Goal: Task Accomplishment & Management: Manage account settings

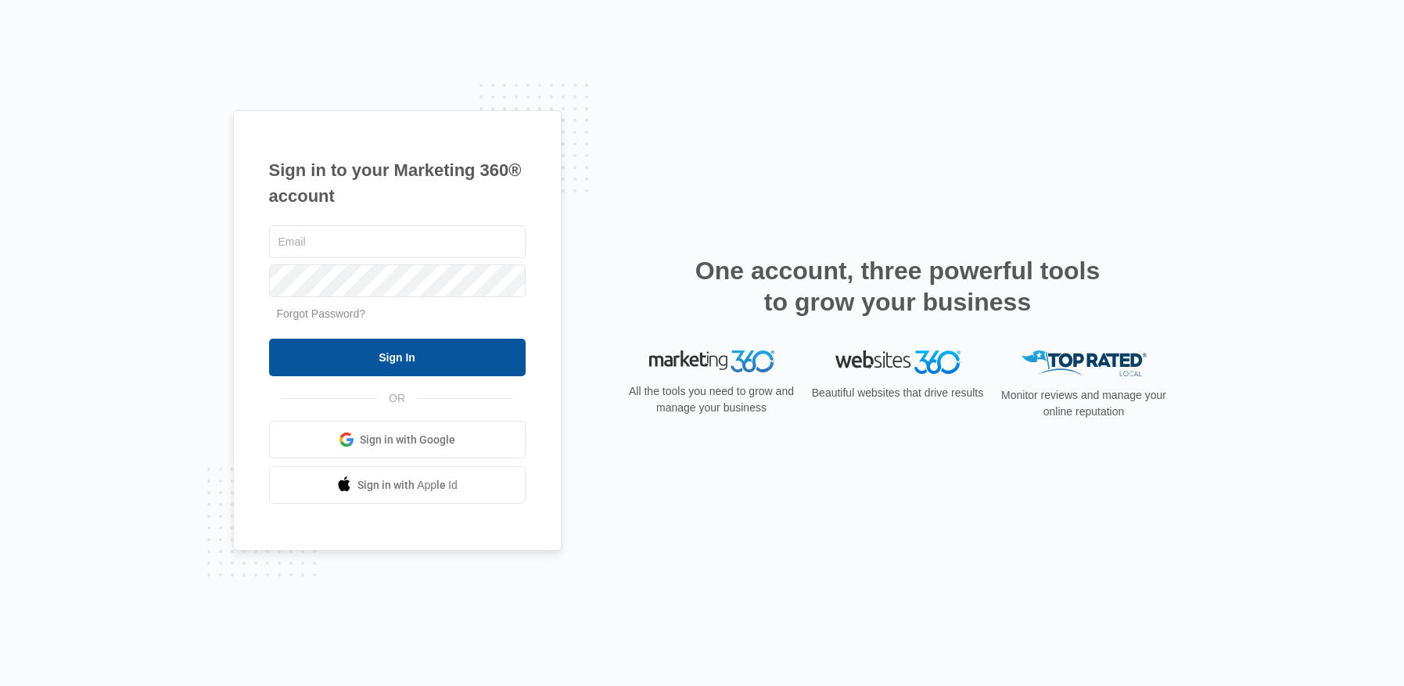
type input "[EMAIL_ADDRESS][DOMAIN_NAME]"
click at [427, 348] on input "Sign In" at bounding box center [397, 358] width 256 height 38
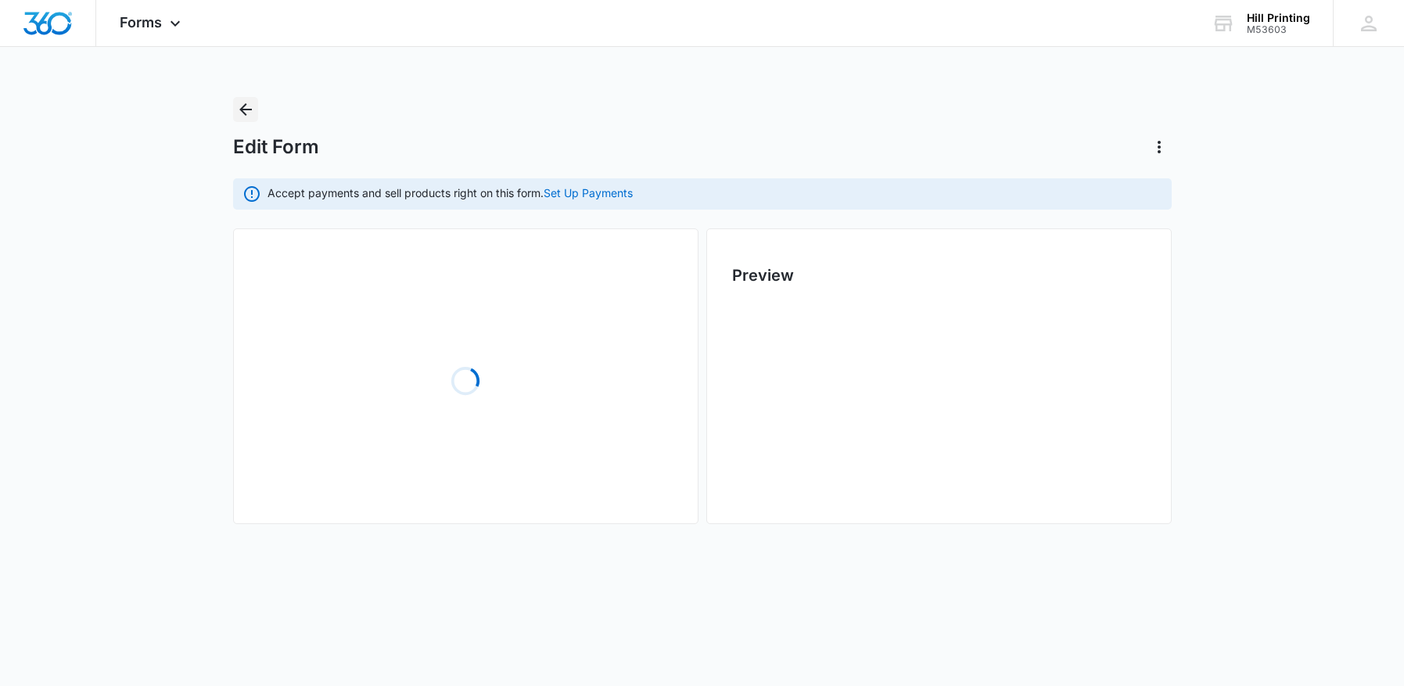
click at [244, 113] on icon "Back" at bounding box center [245, 109] width 13 height 13
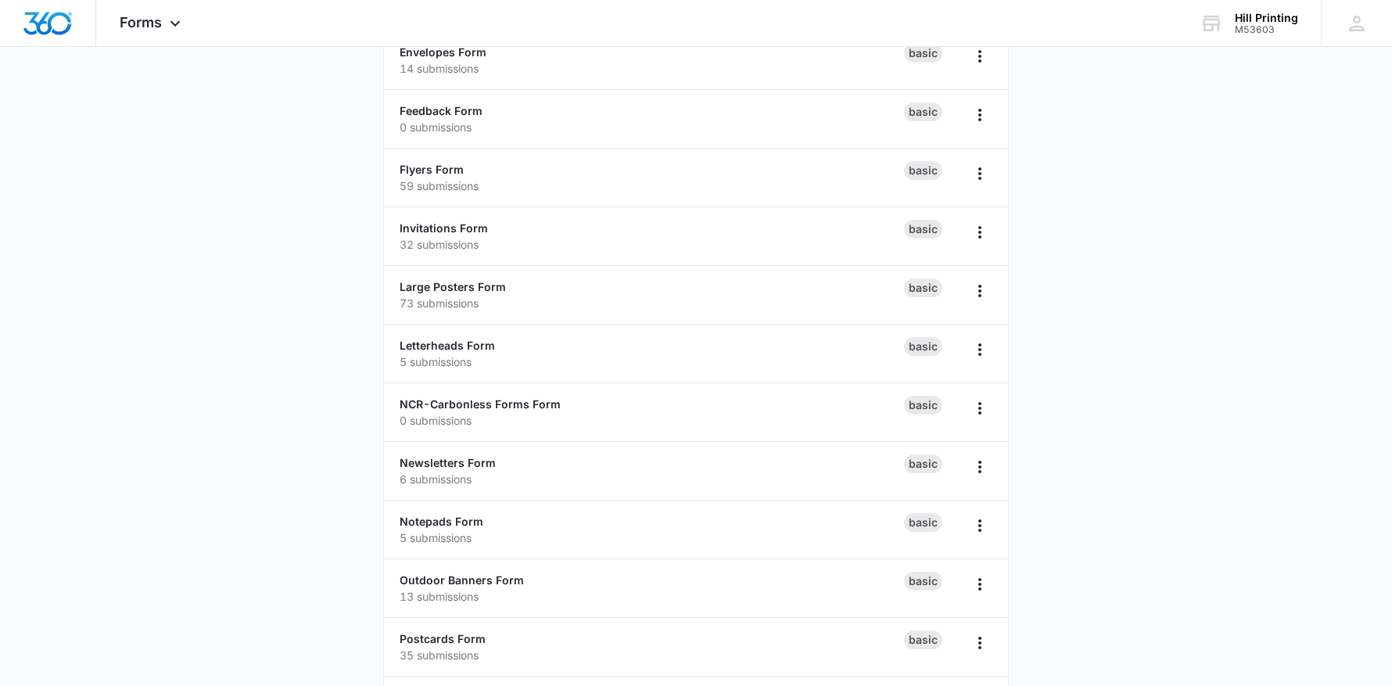
scroll to position [938, 0]
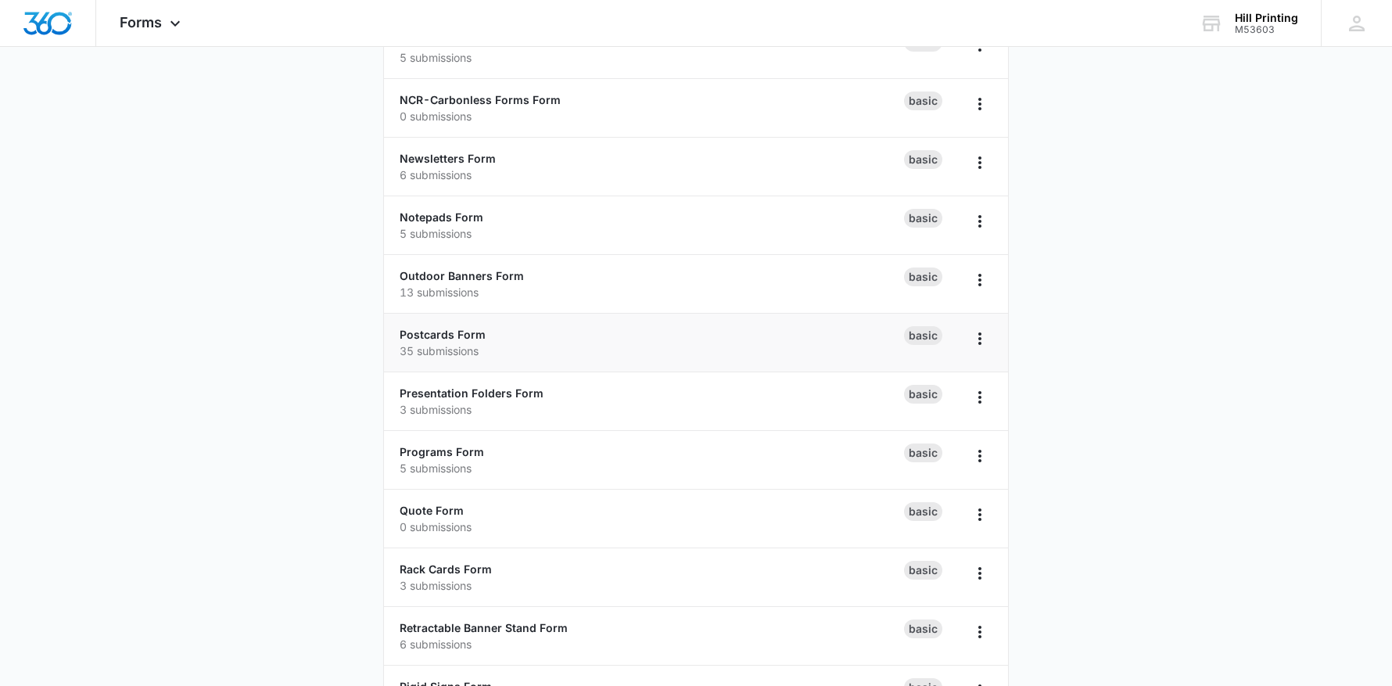
click at [436, 342] on div "Postcards Form 35 submissions" at bounding box center [652, 342] width 504 height 33
click at [439, 337] on link "Postcards Form" at bounding box center [443, 334] width 86 height 13
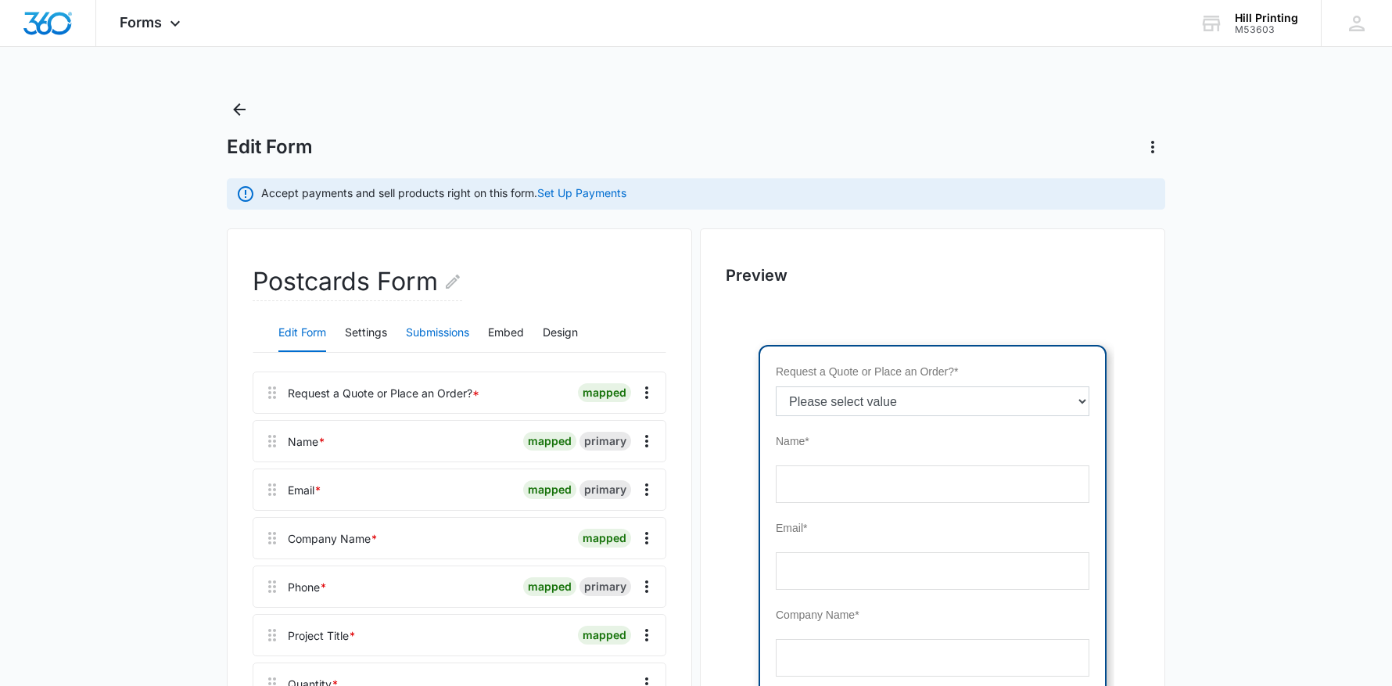
click at [432, 331] on button "Submissions" at bounding box center [437, 333] width 63 height 38
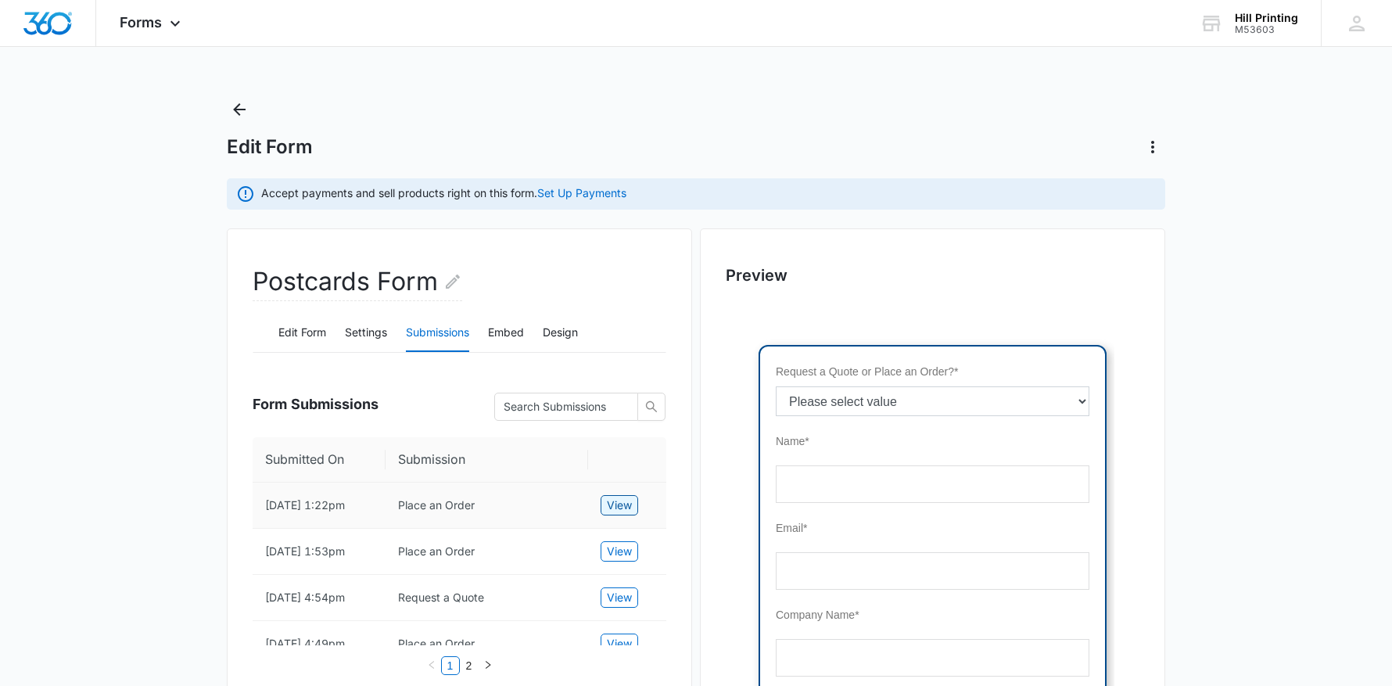
click at [626, 507] on span "View" at bounding box center [619, 505] width 25 height 17
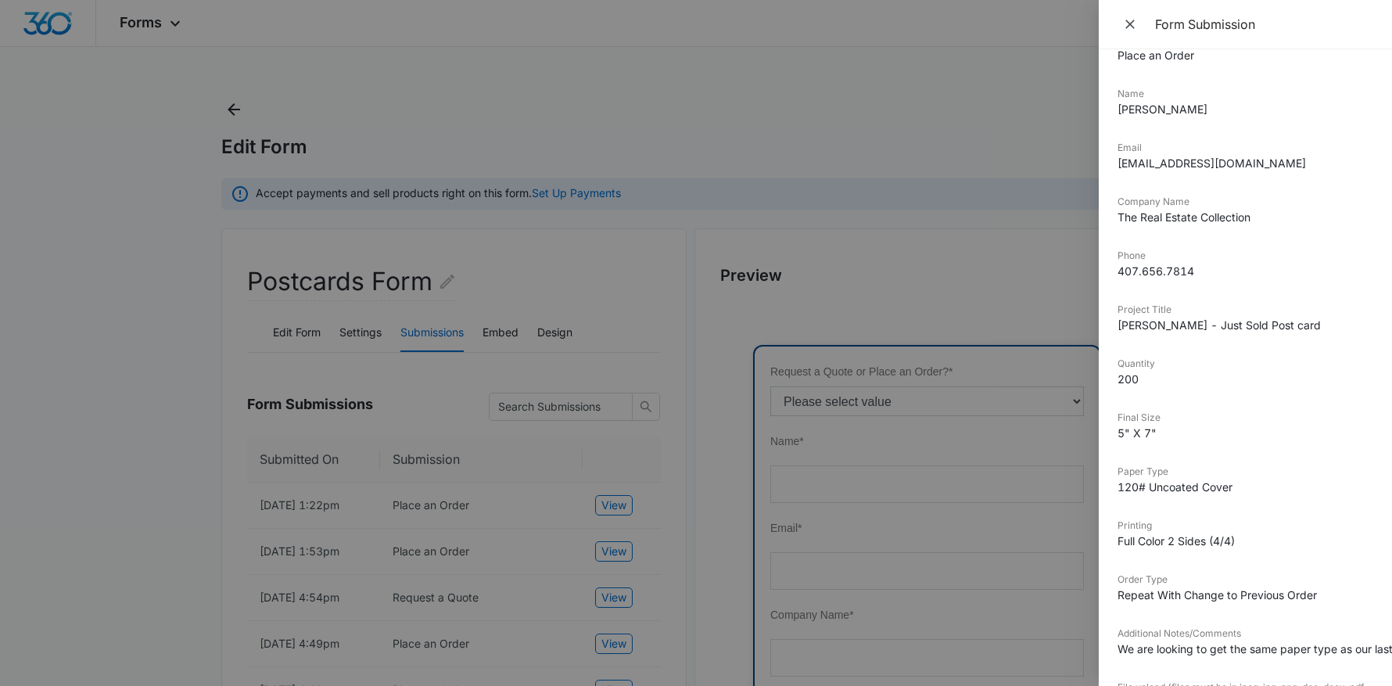
scroll to position [391, 0]
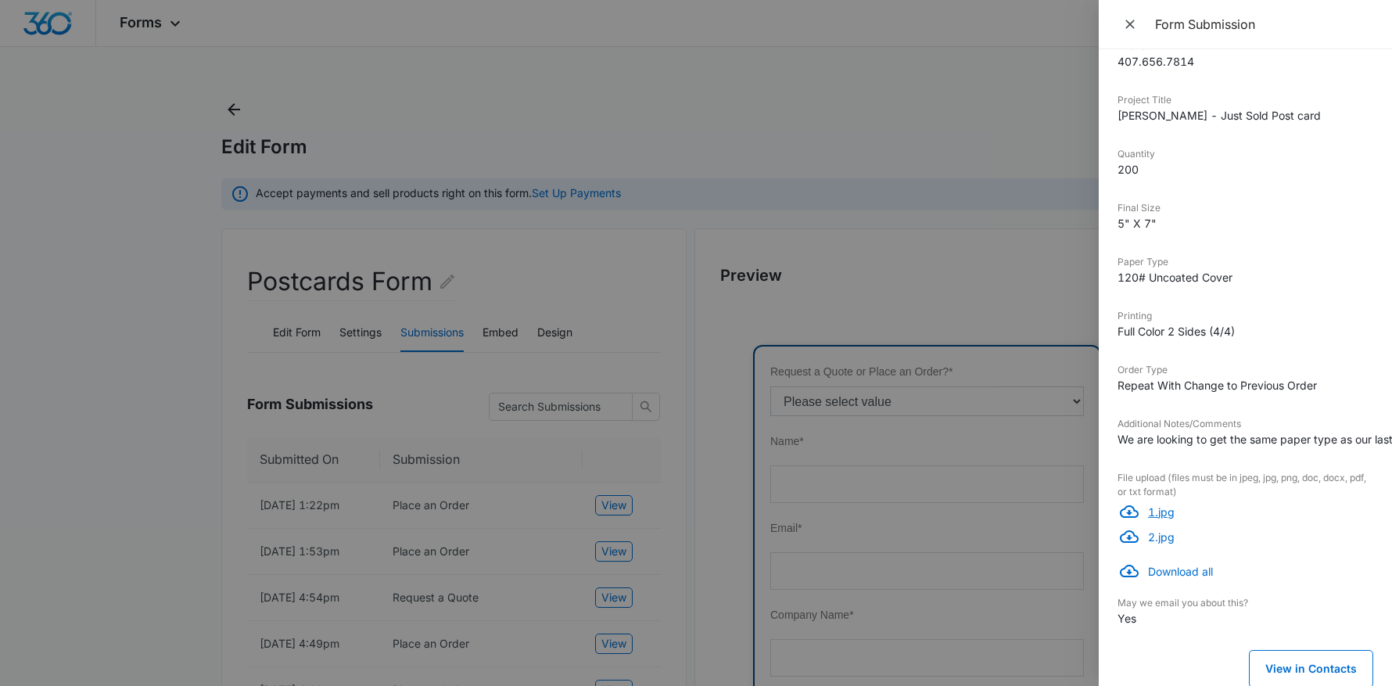
click at [1158, 510] on p "1.jpg" at bounding box center [1260, 512] width 225 height 16
click at [1164, 538] on p "2.jpg" at bounding box center [1260, 537] width 225 height 16
